Goal: Task Accomplishment & Management: Complete application form

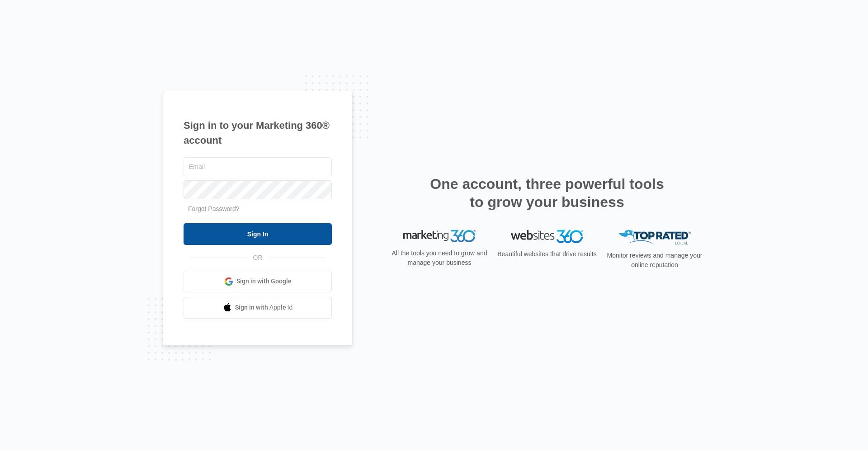
type input "[EMAIL_ADDRESS][DOMAIN_NAME]"
click at [291, 230] on input "Sign In" at bounding box center [258, 234] width 148 height 22
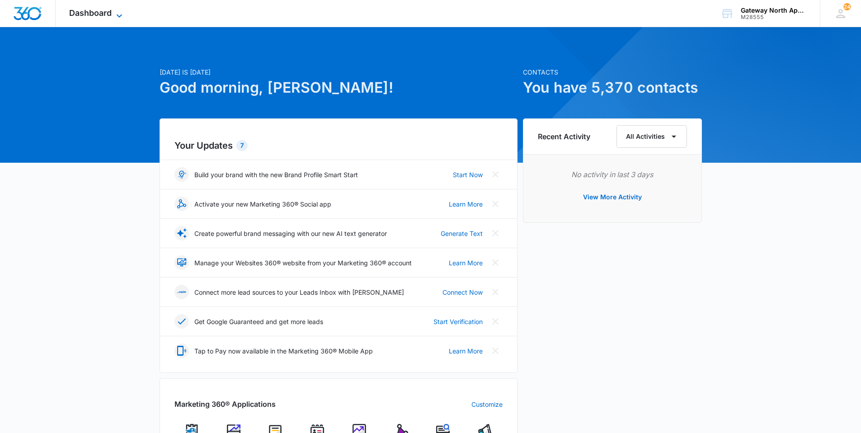
click at [93, 17] on span "Dashboard" at bounding box center [90, 12] width 43 height 9
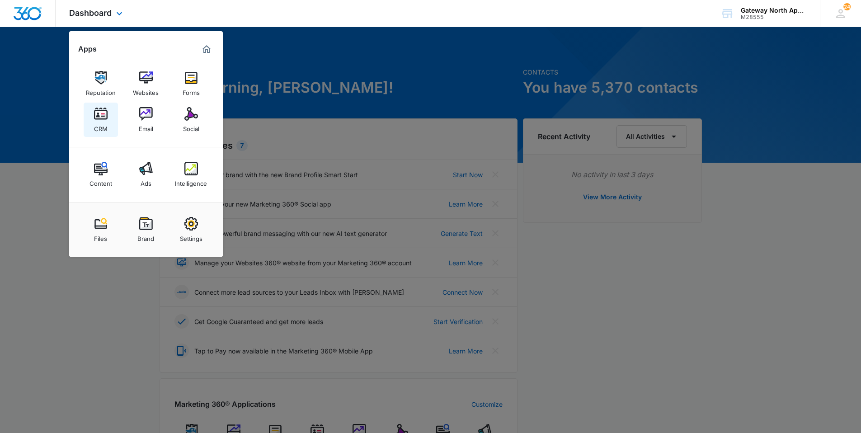
click at [106, 125] on div "CRM" at bounding box center [101, 127] width 14 height 12
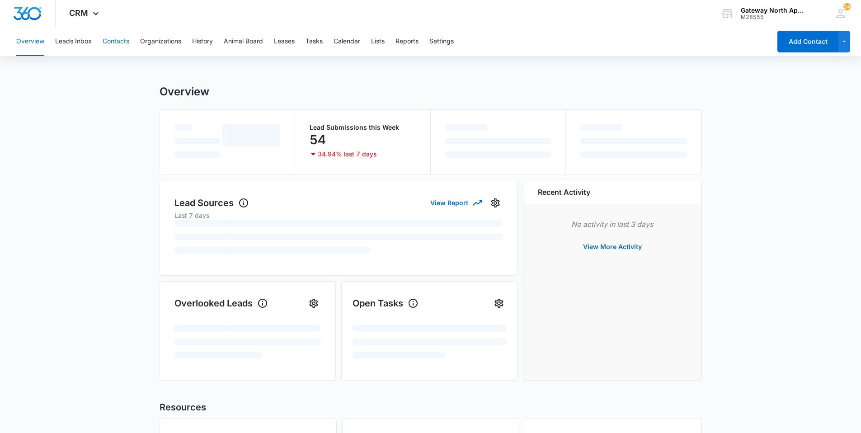
click at [122, 38] on button "Contacts" at bounding box center [116, 41] width 27 height 29
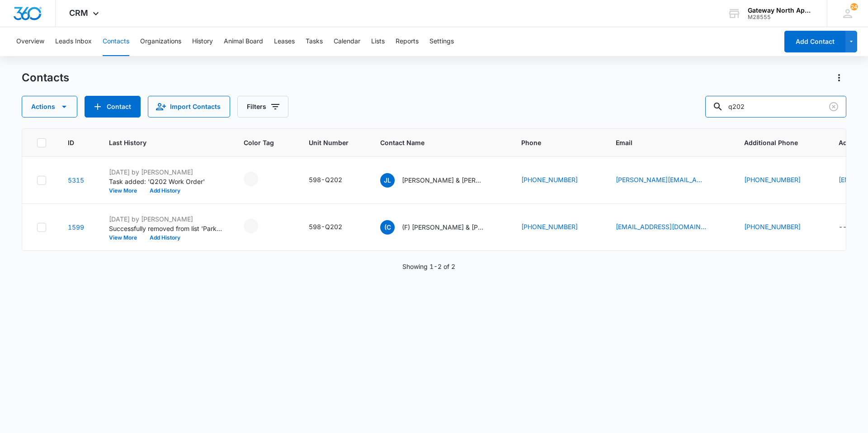
drag, startPoint x: 768, startPoint y: 109, endPoint x: 671, endPoint y: 106, distance: 96.3
click at [671, 106] on div "Actions Contact Import Contacts Filters q202" at bounding box center [434, 107] width 825 height 22
type input "cassidy"
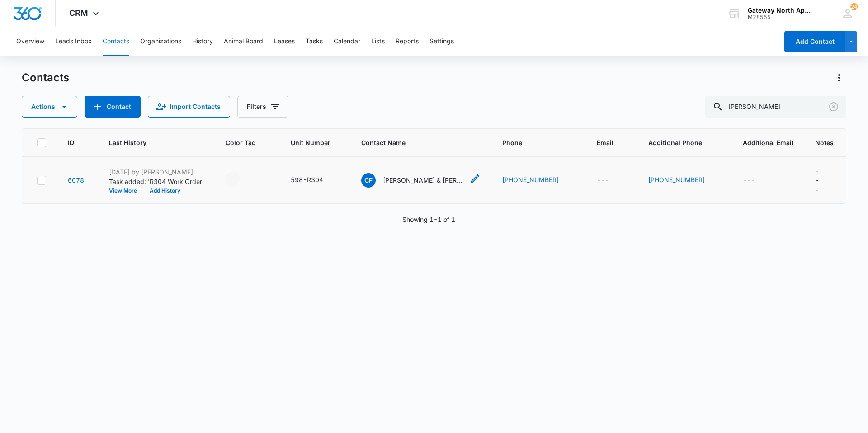
click at [407, 180] on p "Cassidy Foutain & Brandon Schmitt" at bounding box center [423, 179] width 81 height 9
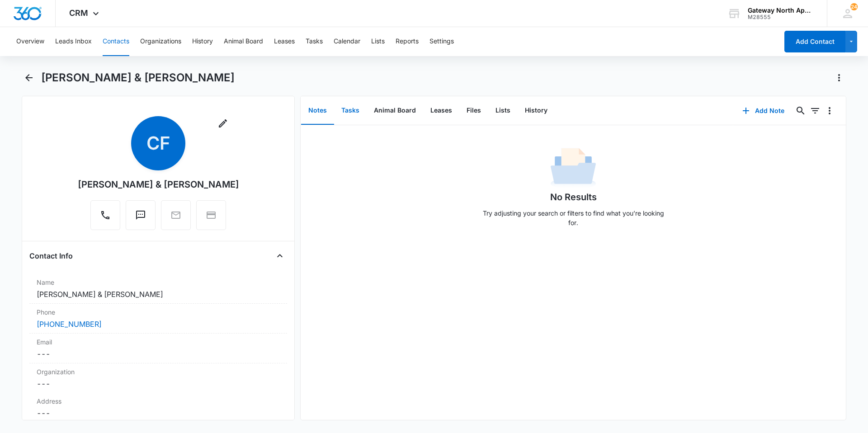
click at [358, 109] on button "Tasks" at bounding box center [350, 111] width 33 height 28
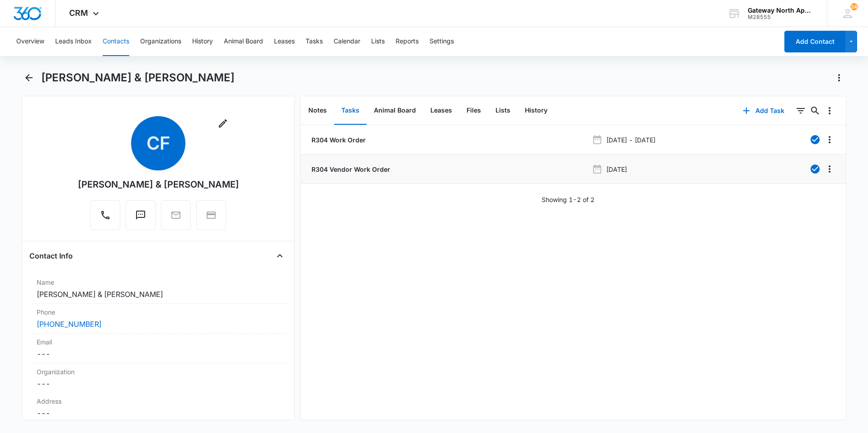
click at [370, 169] on p "R304 Vendor Work Order" at bounding box center [350, 169] width 80 height 9
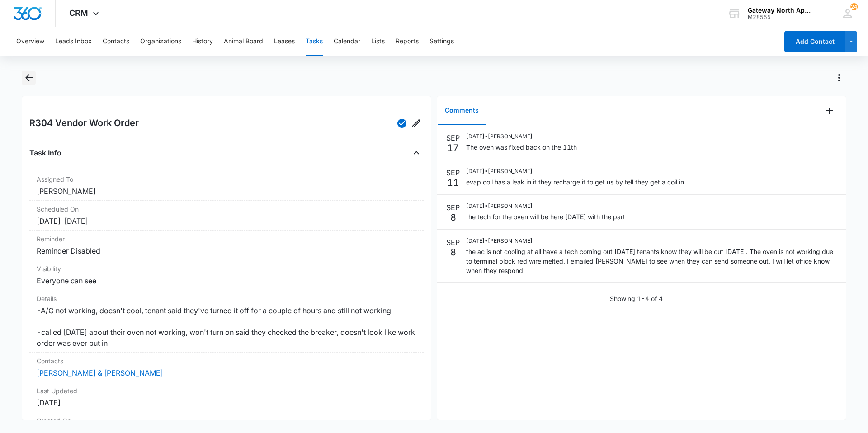
click at [32, 78] on icon "Back" at bounding box center [28, 77] width 7 height 7
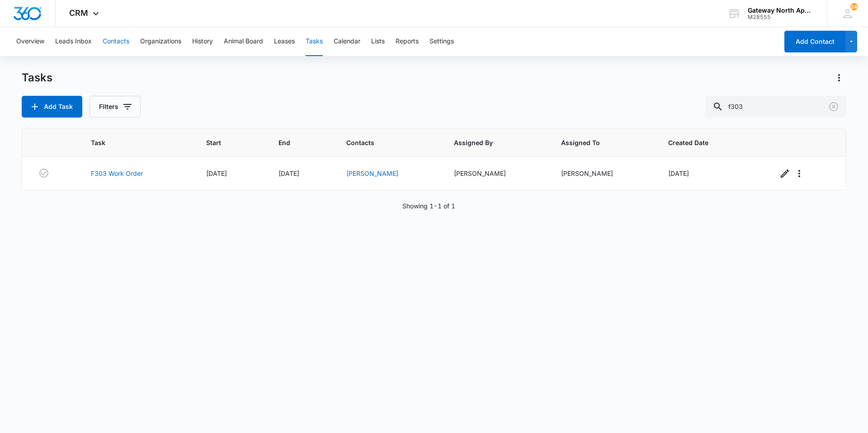
click at [124, 42] on button "Contacts" at bounding box center [116, 41] width 27 height 29
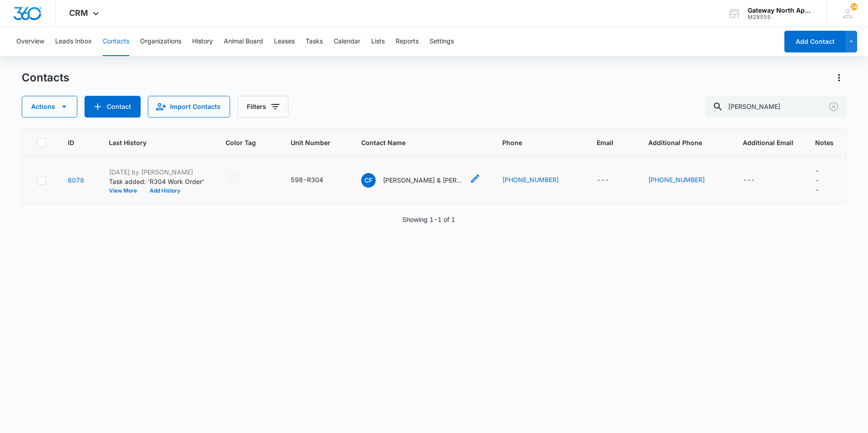
click at [416, 179] on p "Cassidy Foutain & Brandon Schmitt" at bounding box center [423, 179] width 81 height 9
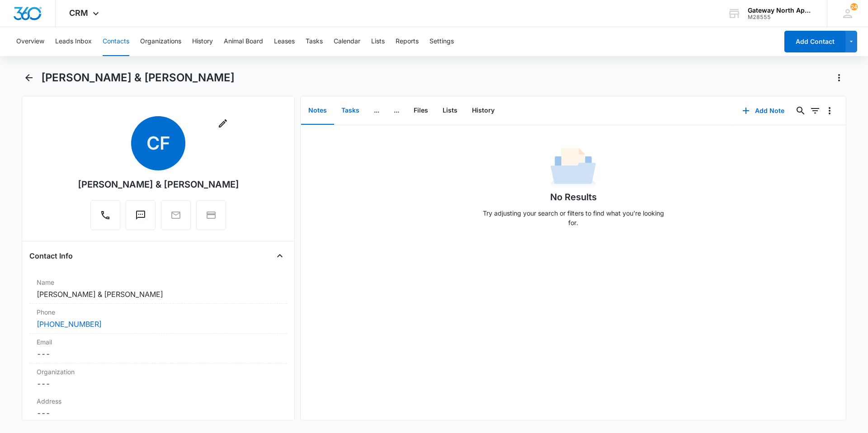
click at [347, 113] on button "Tasks" at bounding box center [350, 111] width 33 height 28
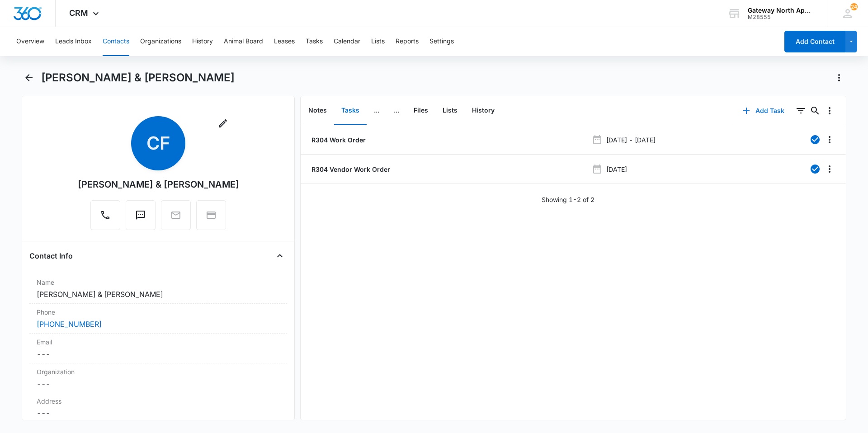
click at [748, 109] on button "Add Task" at bounding box center [764, 111] width 60 height 22
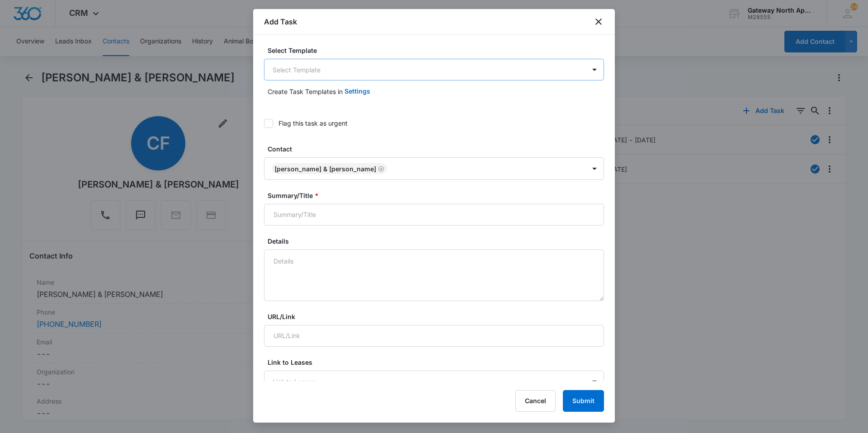
click at [439, 62] on body "CRM Apps Reputation Websites Forms CRM Email Social Content Ads Intelligence Fi…" at bounding box center [434, 216] width 868 height 433
click at [367, 70] on body "CRM Apps Reputation Websites Forms CRM Email Social Content Ads Intelligence Fi…" at bounding box center [434, 216] width 868 height 433
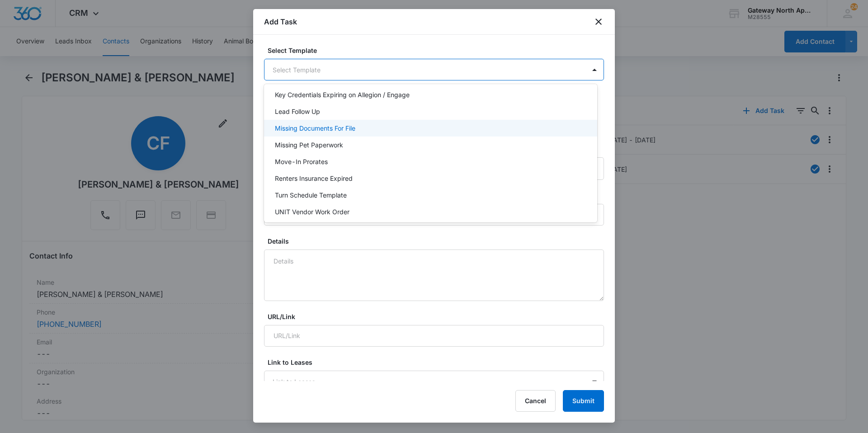
scroll to position [80, 0]
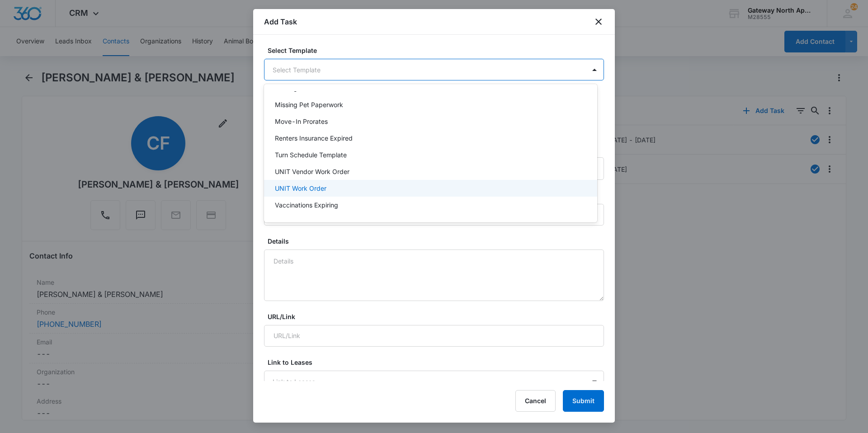
click at [345, 189] on div "UNIT Work Order" at bounding box center [430, 188] width 310 height 9
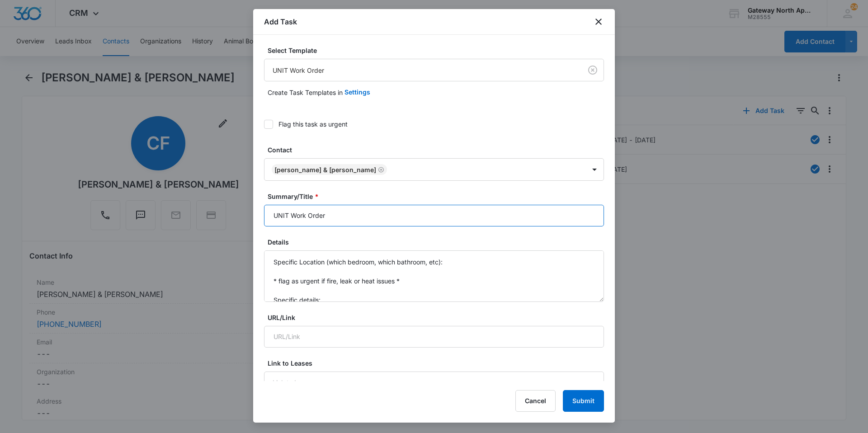
drag, startPoint x: 289, startPoint y: 217, endPoint x: 218, endPoint y: 209, distance: 70.9
click at [217, 217] on body "CRM Apps Reputation Websites Forms CRM Email Social Content Ads Intelligence Fi…" at bounding box center [434, 216] width 868 height 433
type input "R304 Work Order"
drag, startPoint x: 328, startPoint y: 299, endPoint x: 169, endPoint y: 105, distance: 250.3
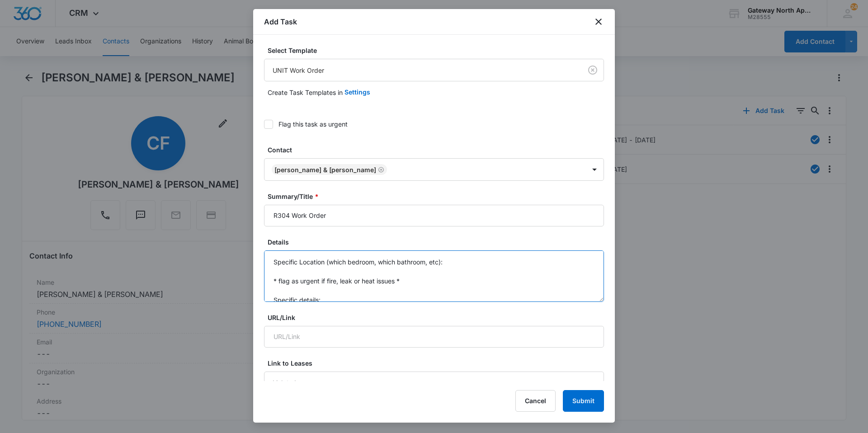
click at [169, 113] on body "CRM Apps Reputation Websites Forms CRM Email Social Content Ads Intelligence Fi…" at bounding box center [434, 216] width 868 height 433
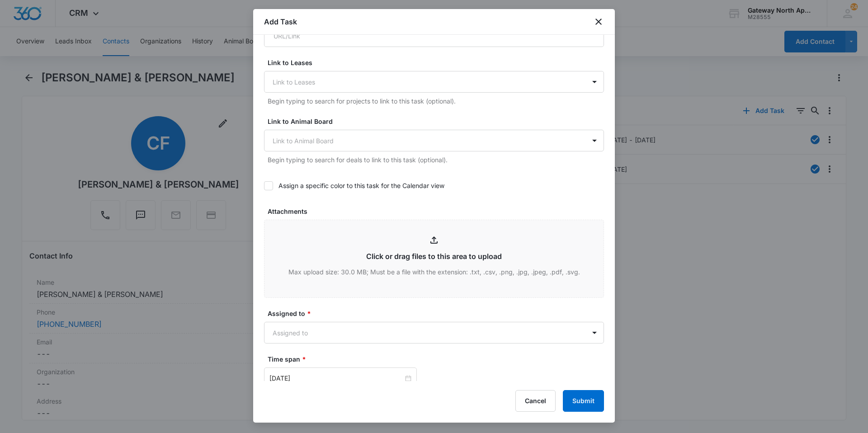
scroll to position [317, 0]
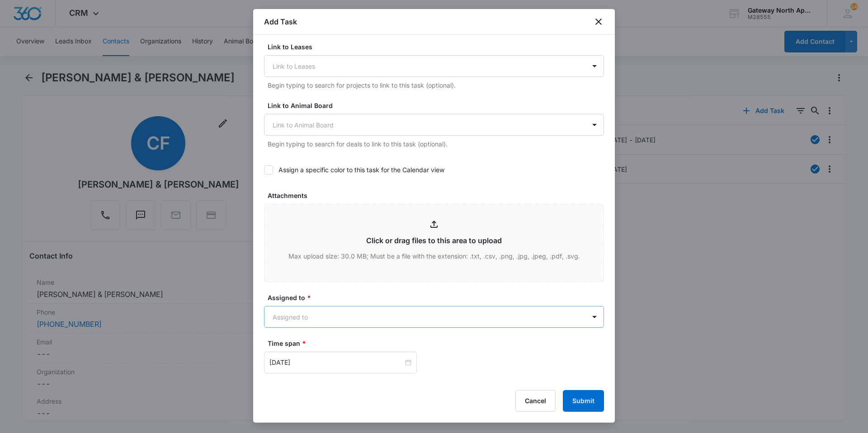
type textarea "Garbage disposal not working"
click at [420, 307] on body "CRM Apps Reputation Websites Forms CRM Email Social Content Ads Intelligence Fi…" at bounding box center [434, 216] width 868 height 433
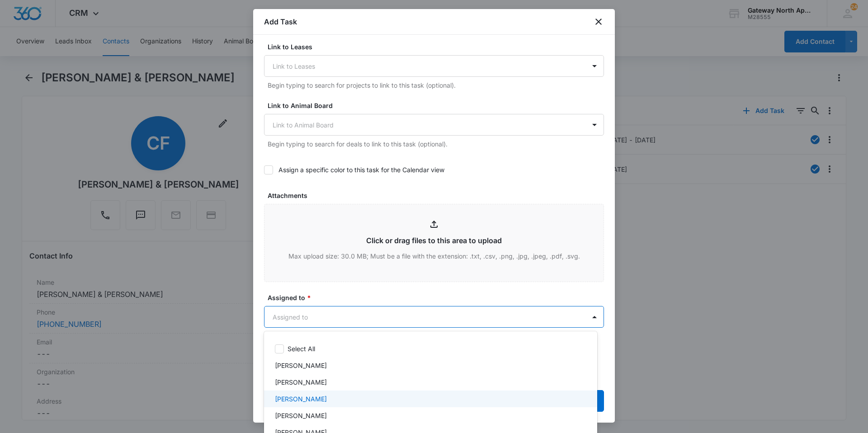
click at [382, 393] on div "Derek Stellway" at bounding box center [430, 399] width 333 height 17
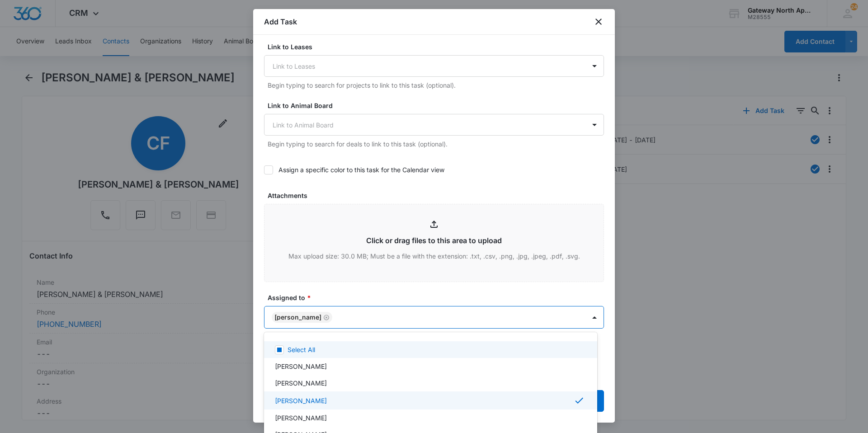
click at [369, 291] on div at bounding box center [434, 216] width 868 height 433
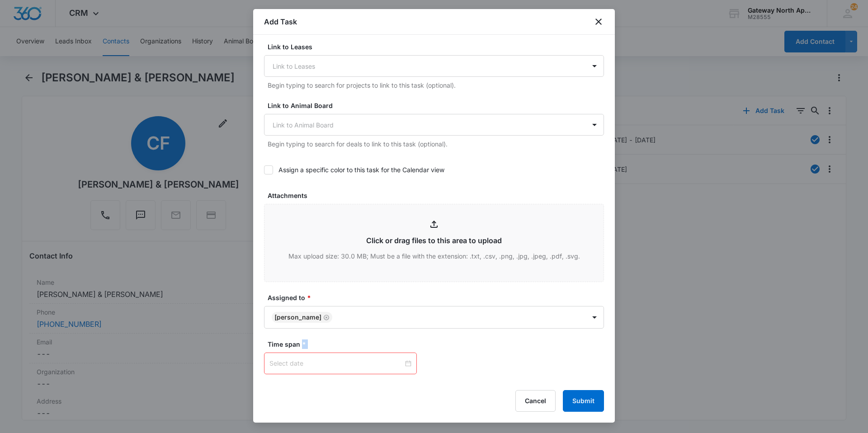
click at [403, 362] on div at bounding box center [340, 364] width 142 height 10
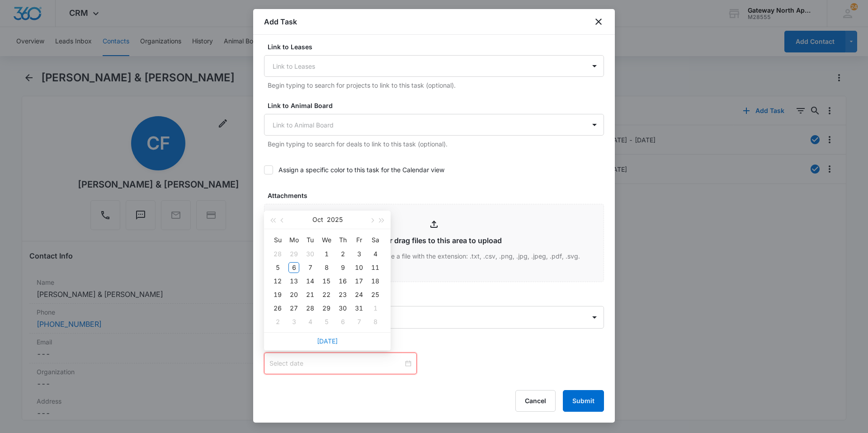
click at [335, 339] on link "Today" at bounding box center [327, 341] width 21 height 8
type input "Oct 6, 2025"
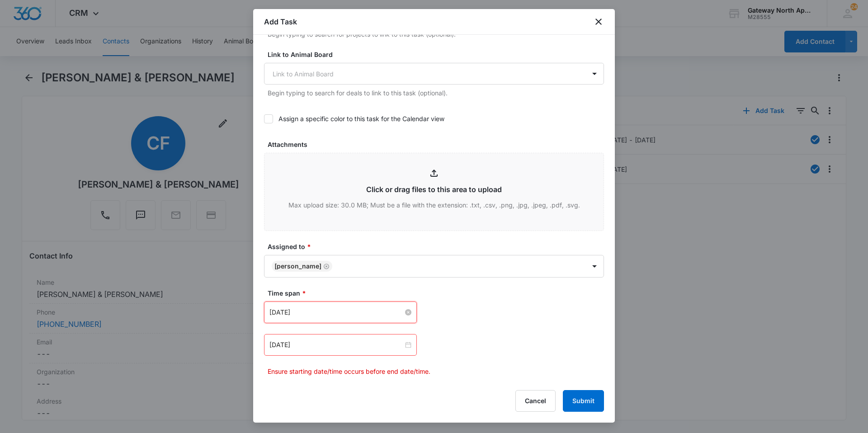
scroll to position [452, 0]
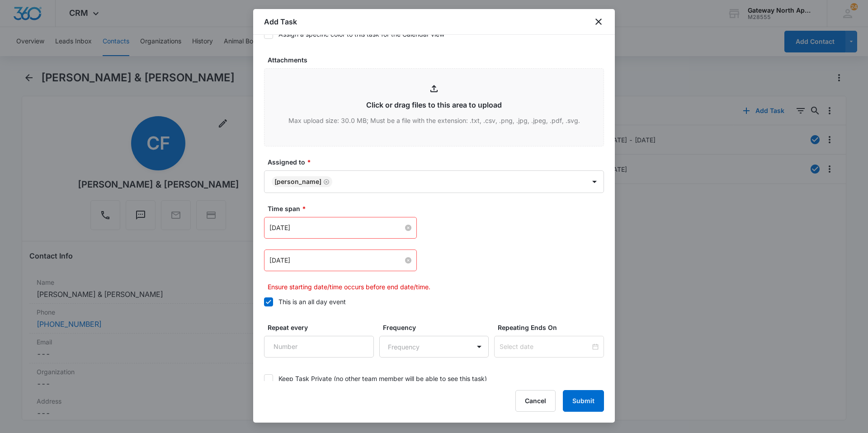
click at [407, 257] on div "Apr 24, 2022" at bounding box center [340, 260] width 142 height 10
click at [408, 260] on div at bounding box center [340, 260] width 142 height 10
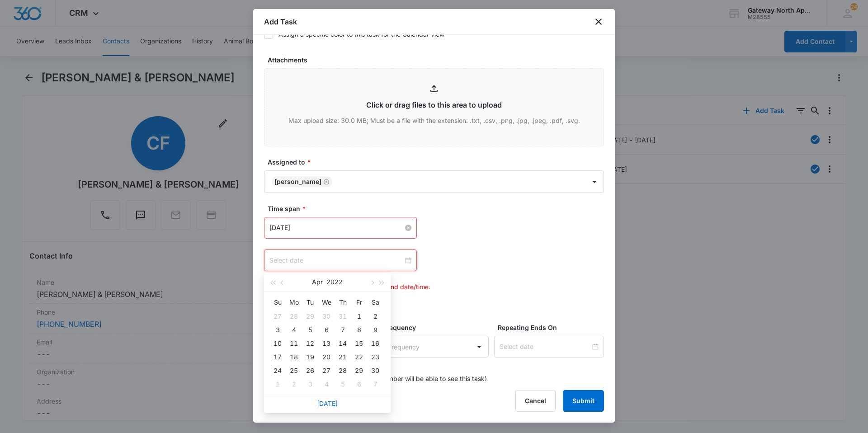
click at [406, 259] on div at bounding box center [340, 260] width 142 height 10
type input "May 5, 2022"
click at [330, 400] on link "Today" at bounding box center [327, 404] width 21 height 8
type input "Oct 6, 2025"
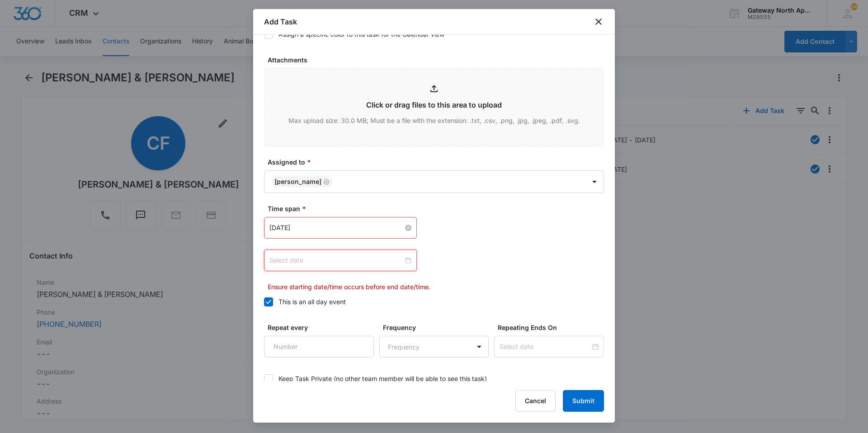
click at [406, 259] on div at bounding box center [340, 260] width 142 height 10
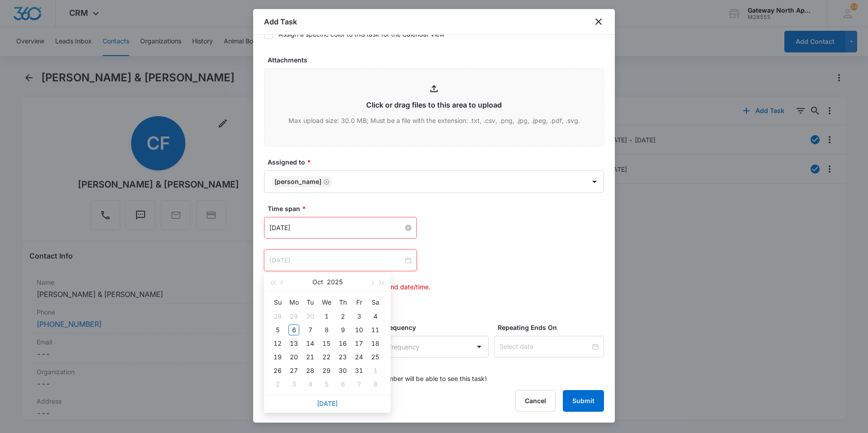
type input "Oct 13, 2025"
click at [298, 337] on td "13" at bounding box center [294, 344] width 16 height 14
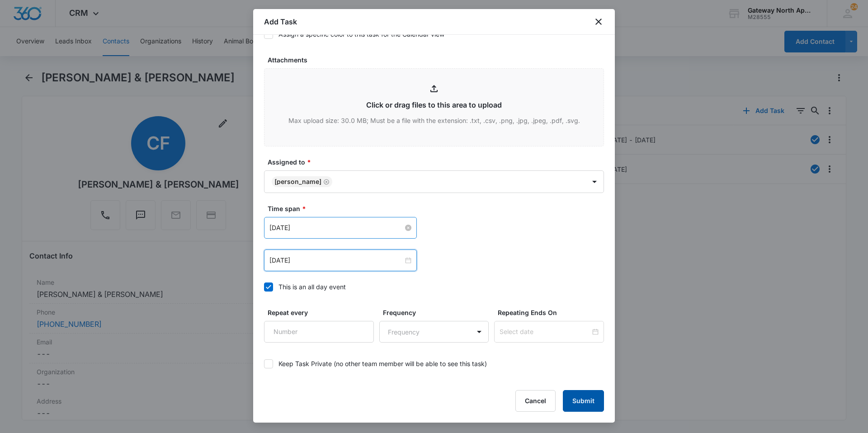
click at [586, 394] on button "Submit" at bounding box center [583, 401] width 41 height 22
